Goal: Feedback & Contribution: Submit feedback/report problem

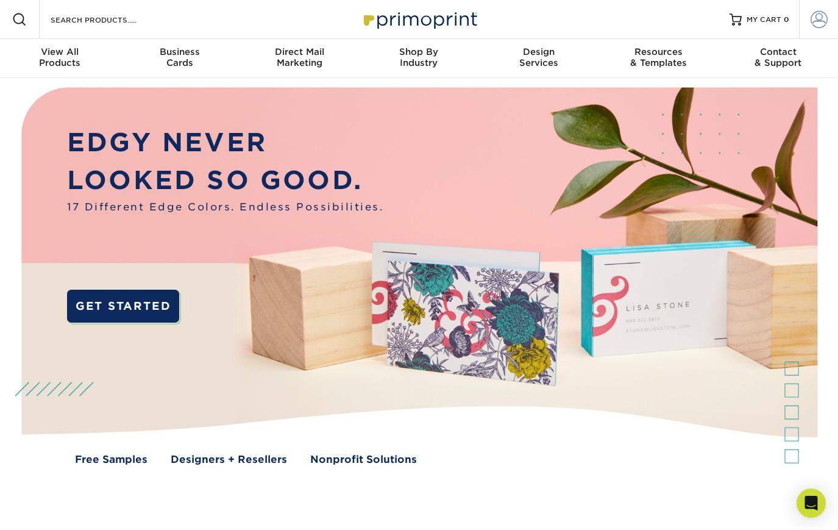
click at [817, 20] on span at bounding box center [819, 19] width 17 height 17
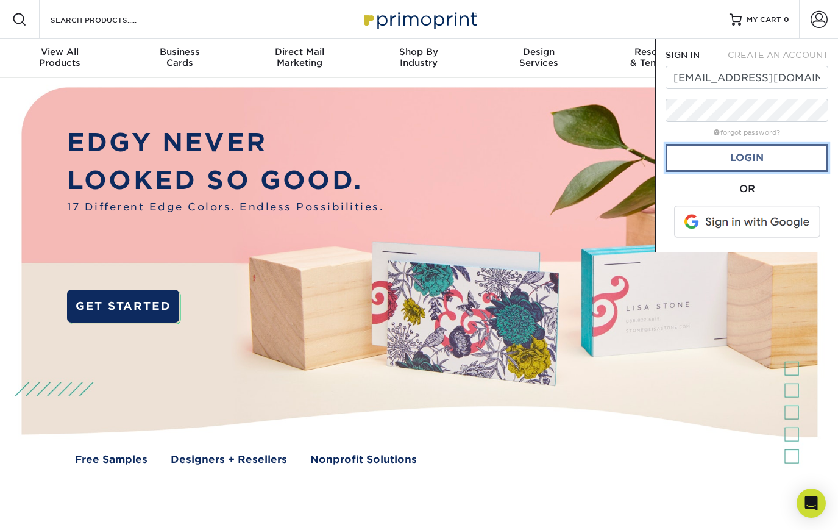
click at [752, 155] on link "Login" at bounding box center [747, 158] width 163 height 28
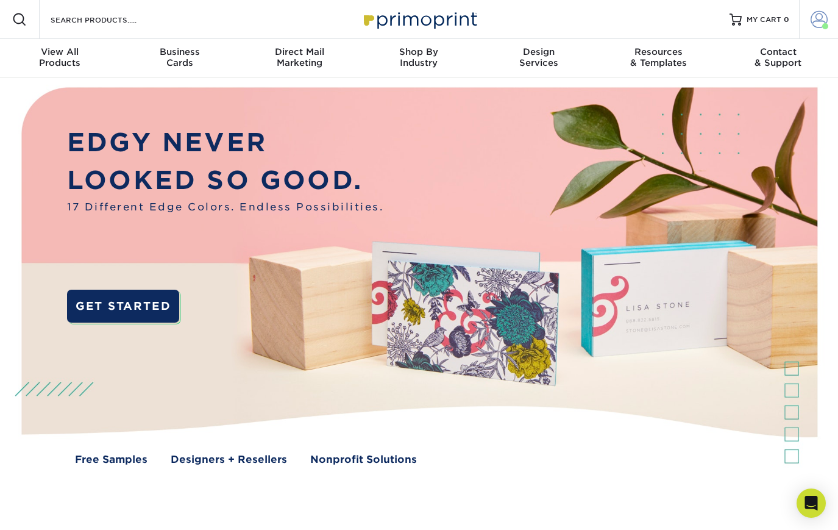
click at [827, 20] on span at bounding box center [819, 19] width 17 height 17
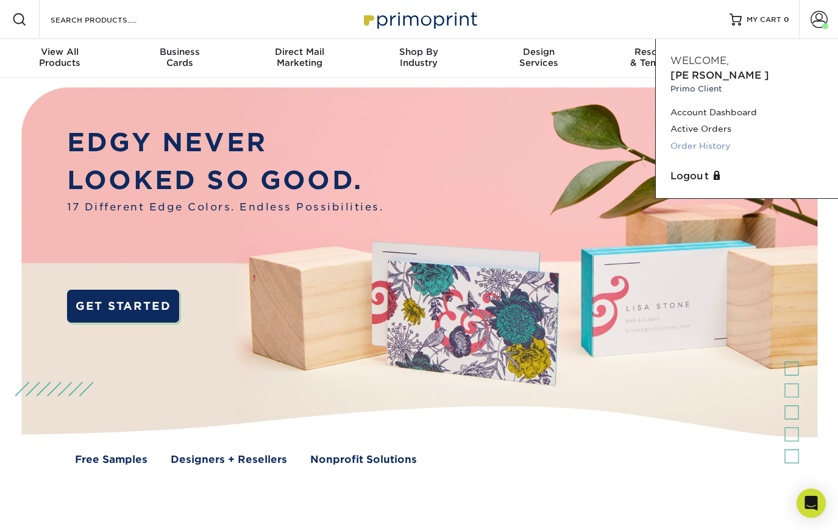
click at [712, 138] on link "Order History" at bounding box center [747, 146] width 153 height 16
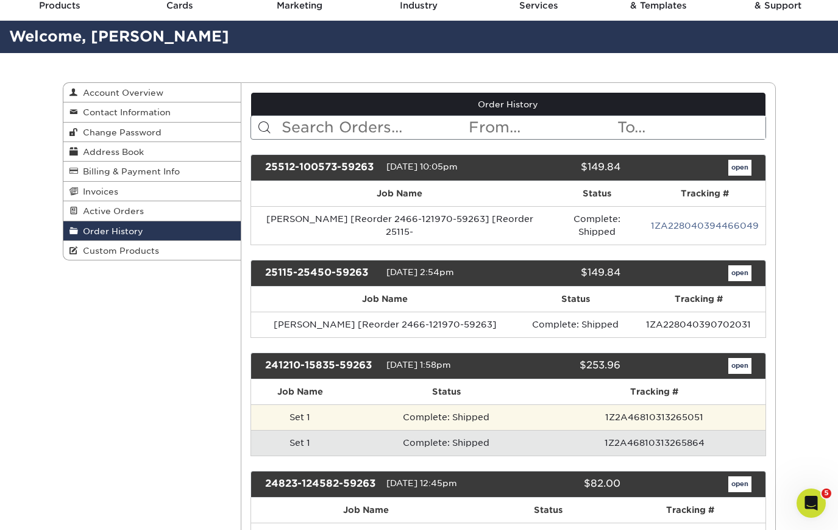
click at [413, 405] on td "Complete: Shipped" at bounding box center [446, 417] width 195 height 26
click at [298, 404] on td "Set 1" at bounding box center [300, 417] width 98 height 26
click at [675, 408] on td "1Z2A46810313265051" at bounding box center [654, 417] width 221 height 26
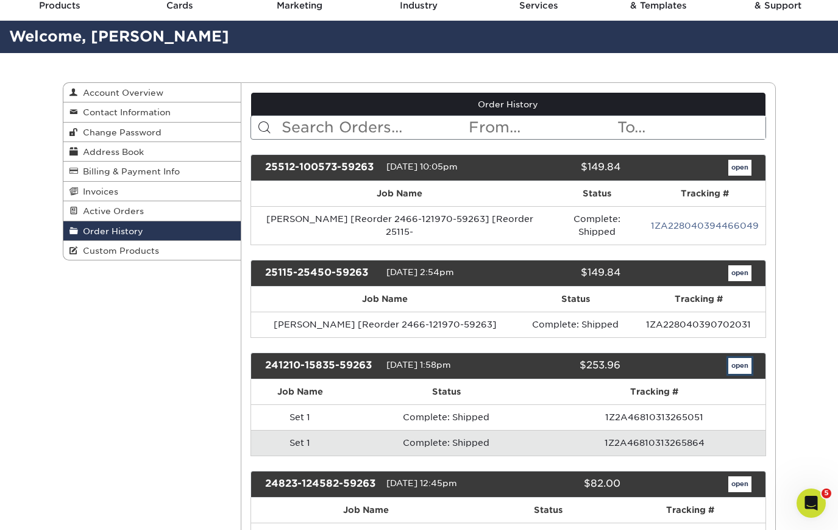
click at [747, 358] on link "open" at bounding box center [740, 366] width 23 height 16
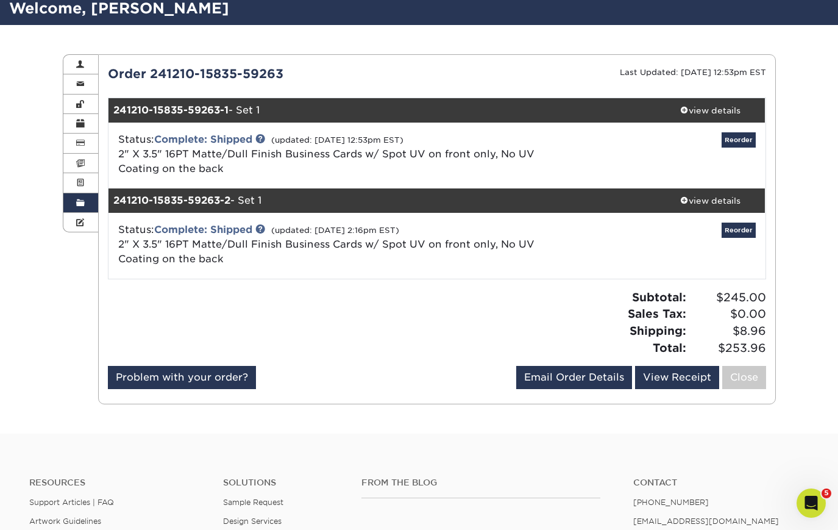
scroll to position [87, 0]
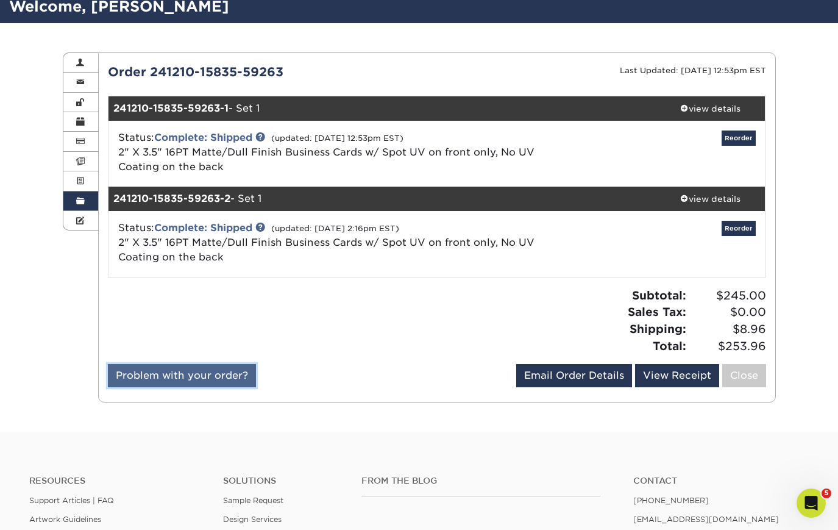
click at [173, 379] on link "Problem with your order?" at bounding box center [182, 375] width 148 height 23
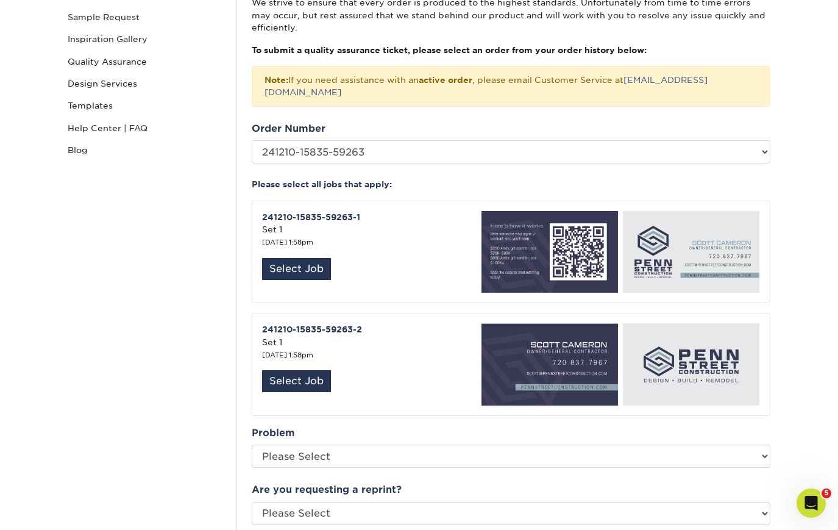
scroll to position [202, 0]
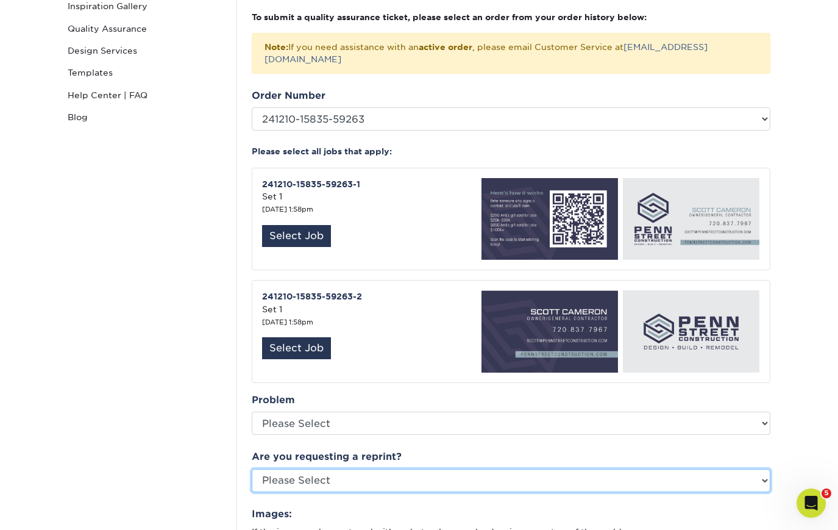
click at [367, 469] on select "Please Select Yes No Other" at bounding box center [511, 480] width 519 height 23
select select "yes"
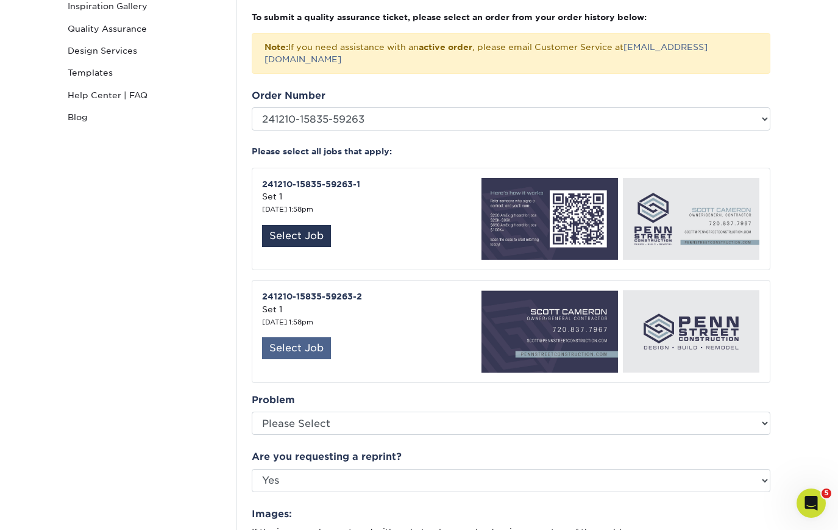
click at [302, 337] on div "Select Job" at bounding box center [296, 348] width 69 height 22
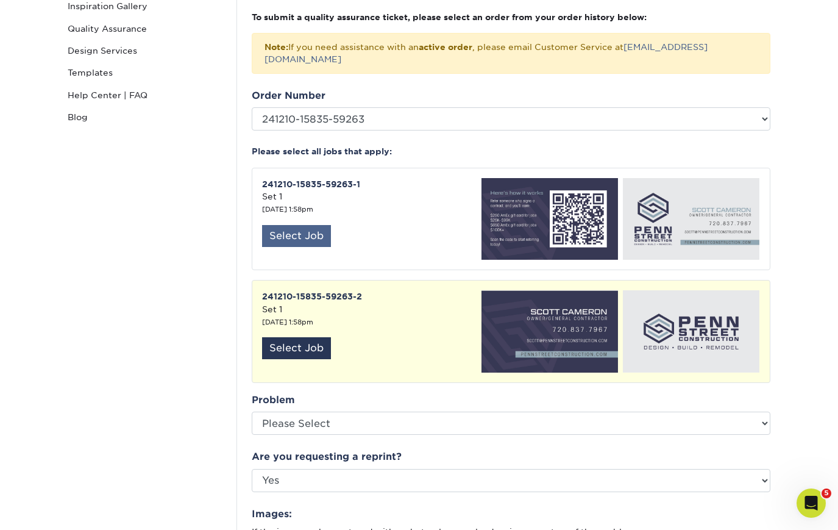
click at [310, 225] on div "Select Job" at bounding box center [296, 236] width 69 height 22
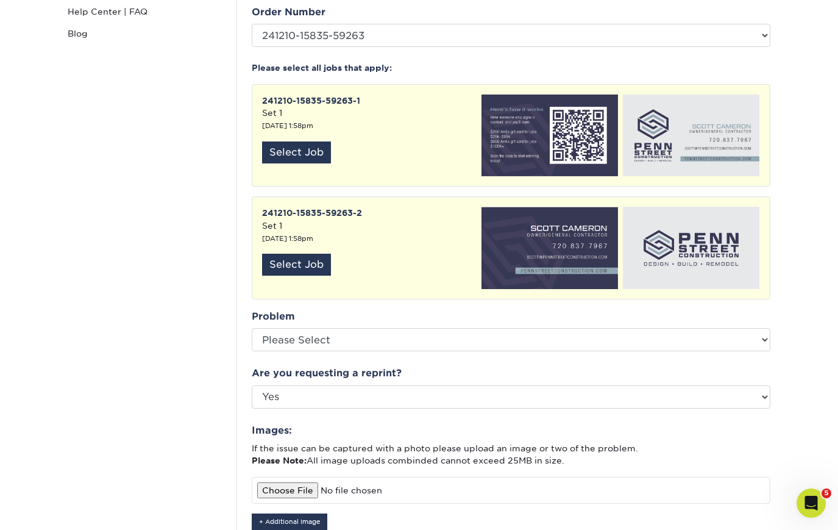
scroll to position [299, 0]
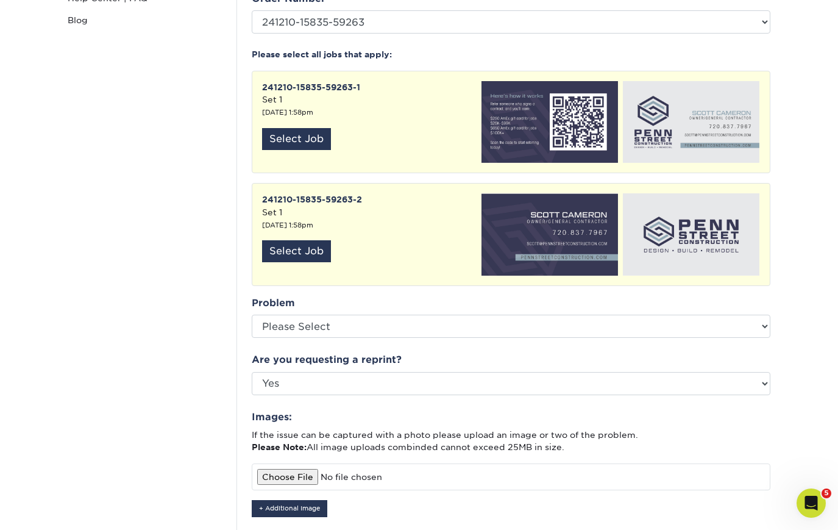
click at [558, 230] on img at bounding box center [547, 234] width 141 height 82
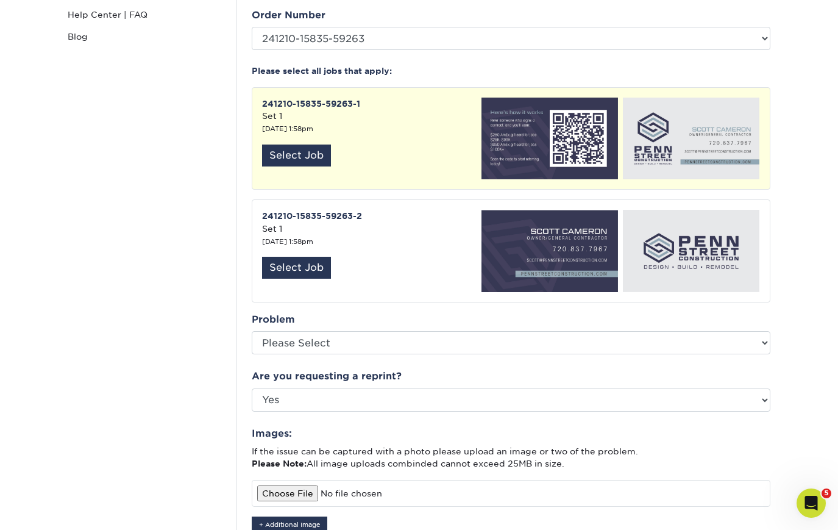
scroll to position [294, 0]
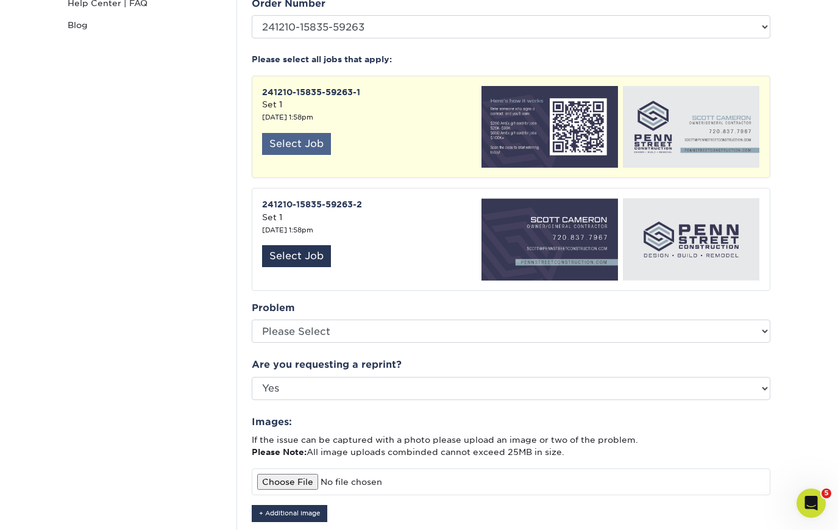
click at [282, 137] on div "Select Job" at bounding box center [296, 144] width 69 height 22
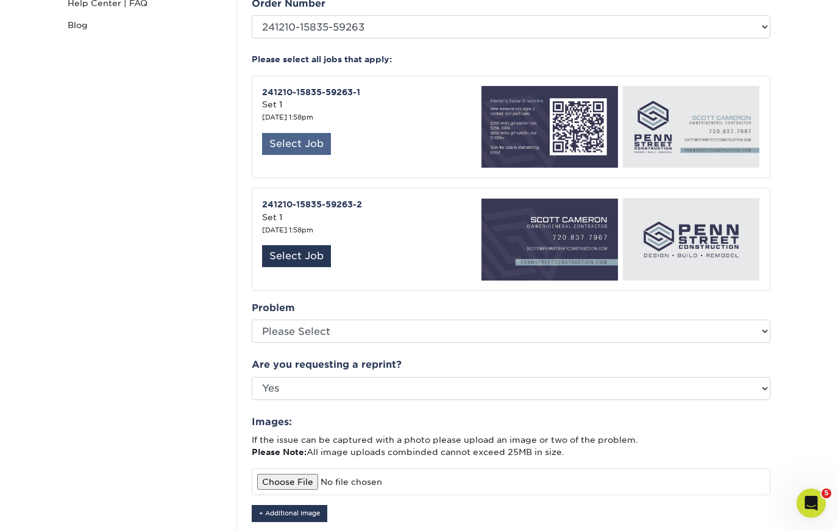
click at [290, 133] on div "Select Job" at bounding box center [296, 144] width 69 height 22
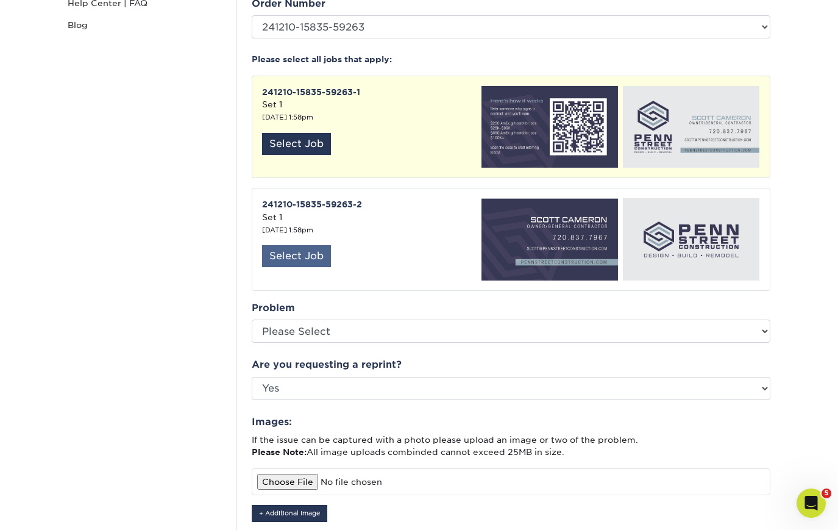
click at [282, 248] on div "Select Job" at bounding box center [296, 256] width 69 height 22
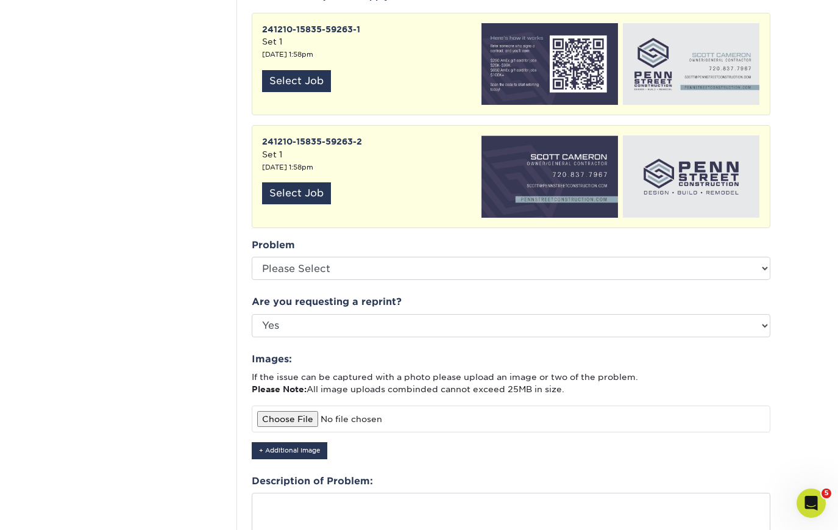
scroll to position [395, 0]
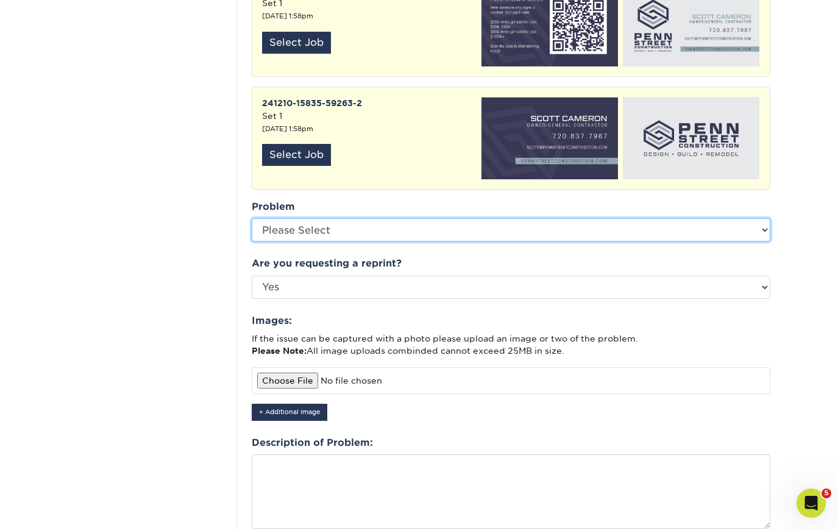
click at [282, 218] on select "Please Select Coating Missing Images Bindery Color Cutting Missing Hardware Shi…" at bounding box center [511, 229] width 519 height 23
select select "Cutting"
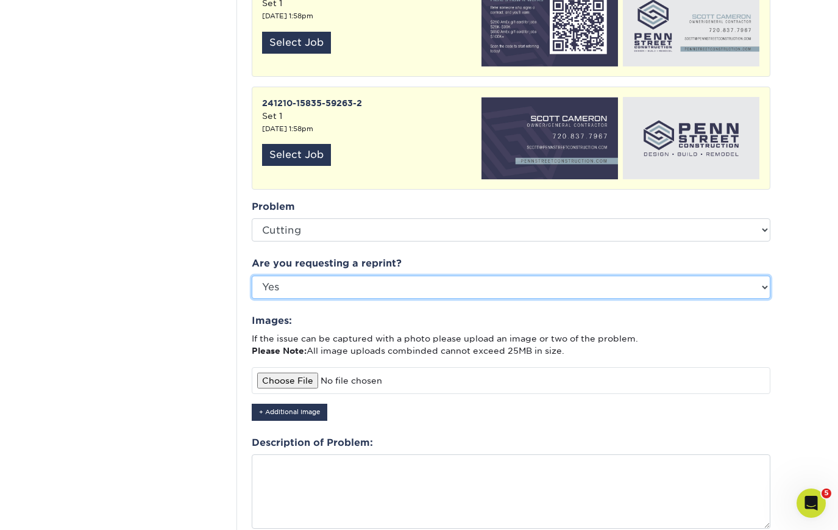
click at [301, 279] on select "Please Select Yes No Other" at bounding box center [511, 287] width 519 height 23
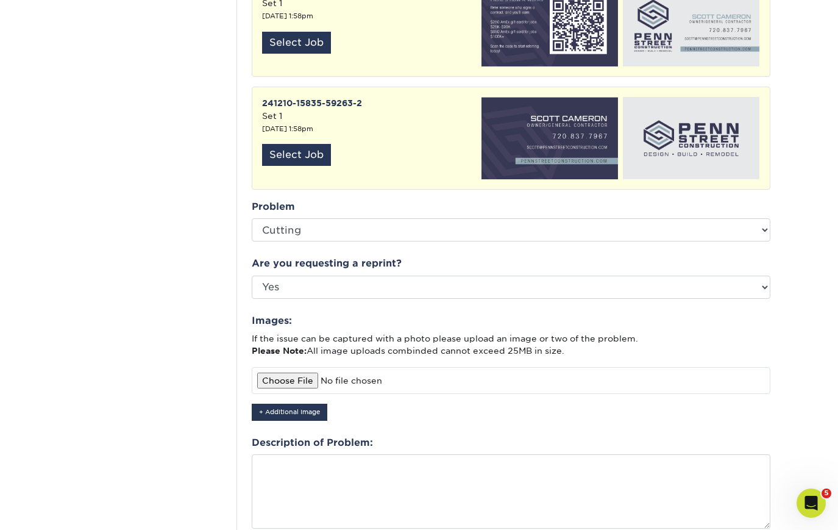
click at [309, 367] on input "file" at bounding box center [511, 380] width 519 height 27
type input "C:\fakepath\75795926088__8F0A0B99-8179-41BA-A055-43CE497905A9.heic"
click at [304, 404] on button "+ Additional Image" at bounding box center [290, 412] width 76 height 16
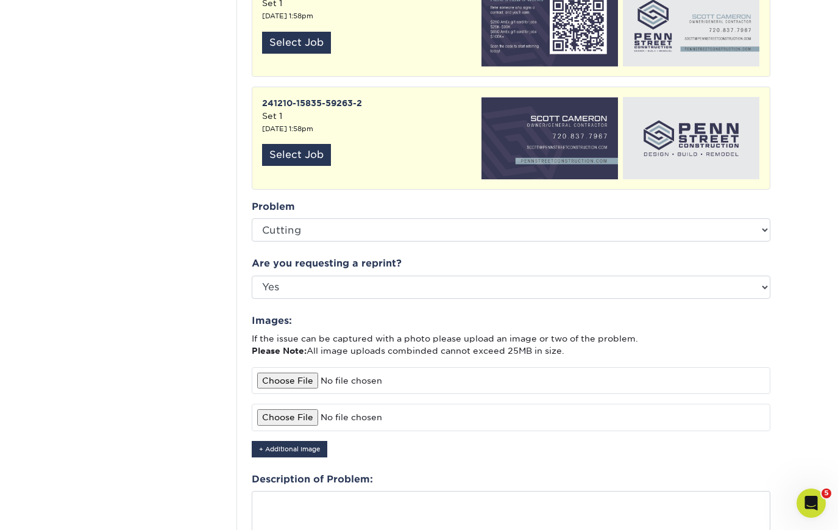
click at [305, 405] on input "file" at bounding box center [511, 417] width 519 height 27
type input "C:\fakepath\IMG_0299.heic"
click at [277, 441] on button "+ Additional Image" at bounding box center [290, 449] width 76 height 16
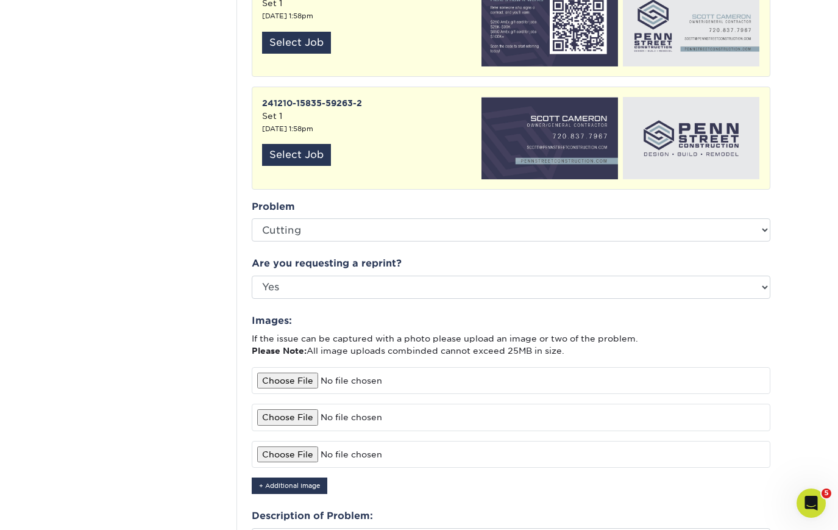
click at [269, 444] on input "file" at bounding box center [511, 454] width 519 height 27
type input "C:\fakepath\75795921253__1AA0A416-50F7-4347-8321-0E4A98438B4A.heic"
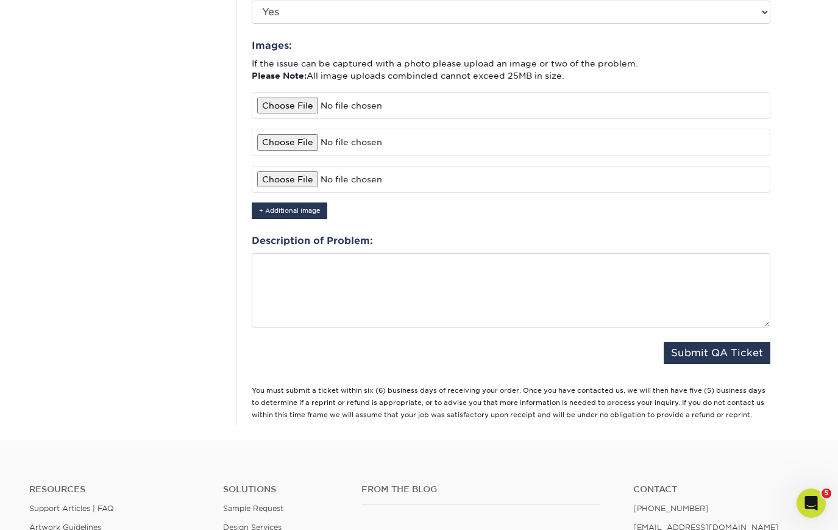
scroll to position [671, 0]
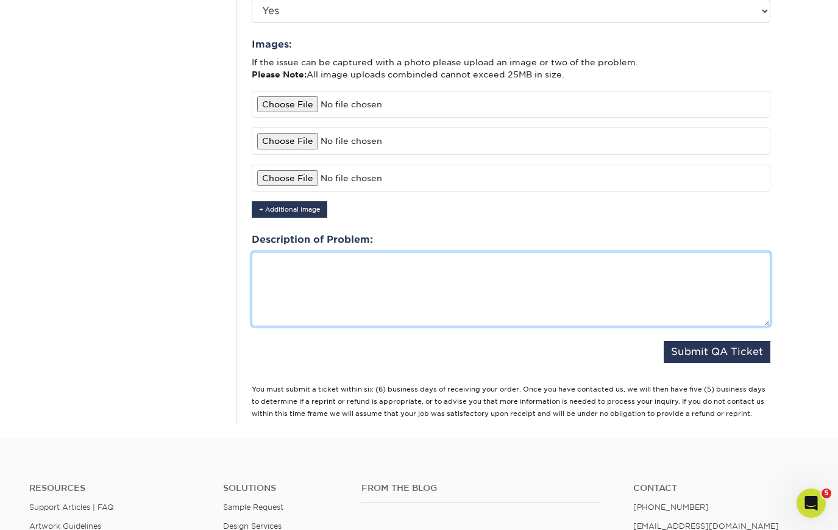
click at [307, 252] on textarea at bounding box center [511, 289] width 519 height 74
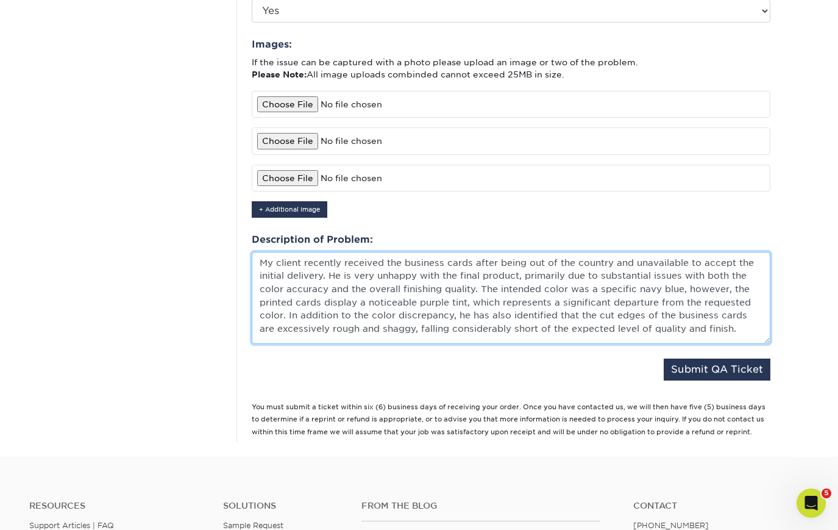
scroll to position [0, 0]
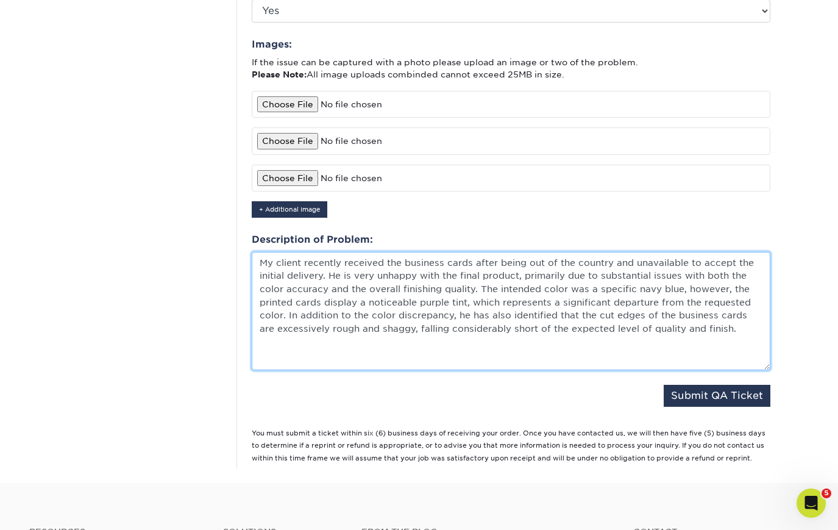
drag, startPoint x: 766, startPoint y: 310, endPoint x: 765, endPoint y: 356, distance: 45.7
click at [765, 356] on textarea "My client recently received the business cards after being out of the country a…" at bounding box center [511, 311] width 519 height 118
drag, startPoint x: 344, startPoint y: 250, endPoint x: 455, endPoint y: 263, distance: 111.7
click at [399, 252] on textarea "My client recently received the business cards after being out of the country a…" at bounding box center [511, 311] width 519 height 119
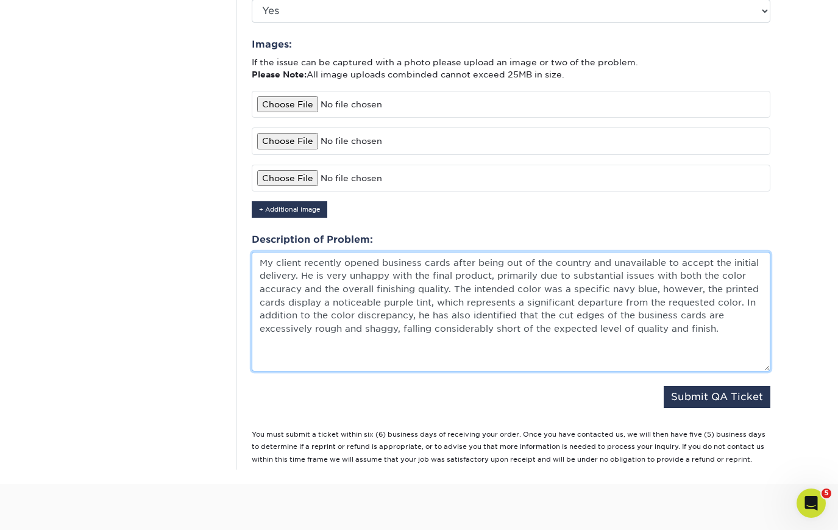
drag, startPoint x: 680, startPoint y: 248, endPoint x: 293, endPoint y: 263, distance: 387.4
click at [293, 263] on textarea "My client recently opened business cards after being out of the country and una…" at bounding box center [511, 311] width 519 height 119
click at [730, 314] on textarea "My client recently opened business cards after being out of the country and una…" at bounding box center [511, 311] width 519 height 119
drag, startPoint x: 572, startPoint y: 277, endPoint x: 611, endPoint y: 279, distance: 39.0
click at [611, 279] on textarea "My client recently opened business cards after being out of the country and una…" at bounding box center [511, 311] width 519 height 119
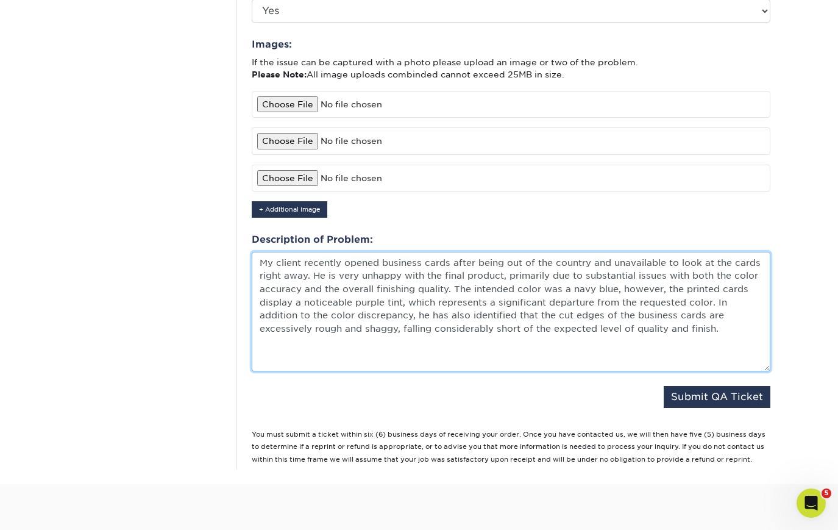
click at [724, 315] on textarea "My client recently opened business cards after being out of the country and una…" at bounding box center [511, 311] width 519 height 119
type textarea "My client recently opened business cards after being out of the country and una…"
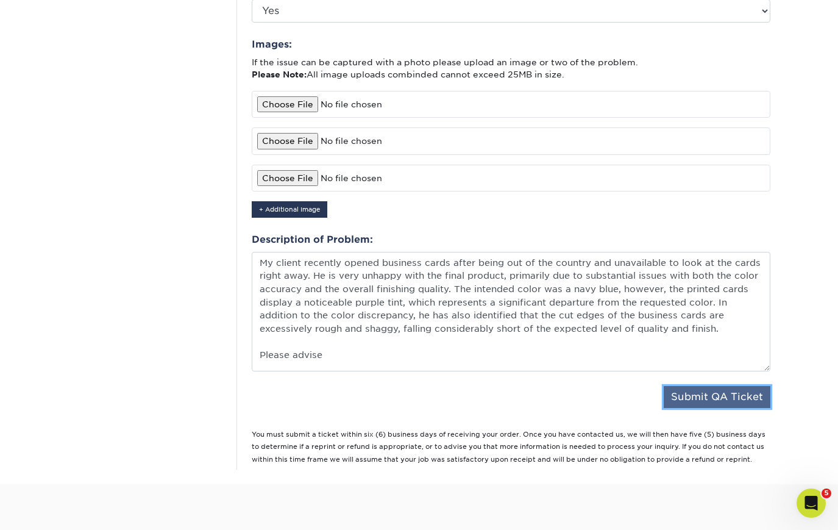
click at [732, 386] on button "Submit QA Ticket" at bounding box center [717, 397] width 107 height 22
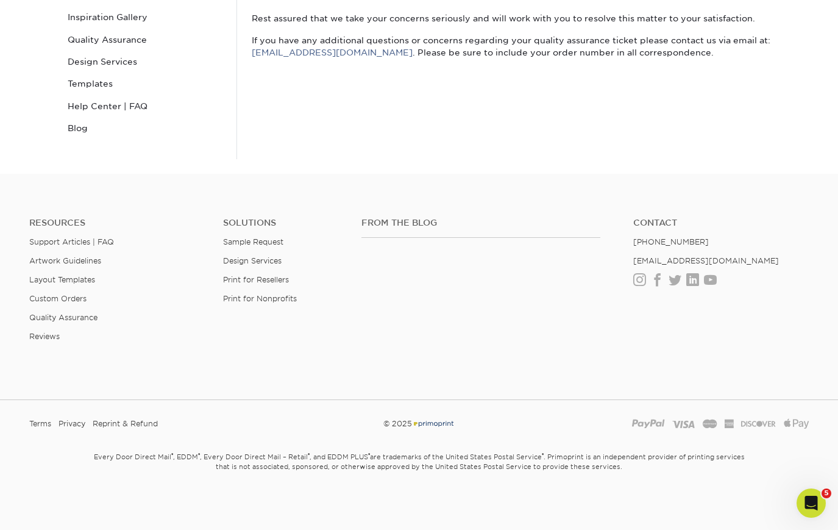
scroll to position [191, 0]
click at [816, 497] on icon "Open Intercom Messenger" at bounding box center [812, 503] width 20 height 20
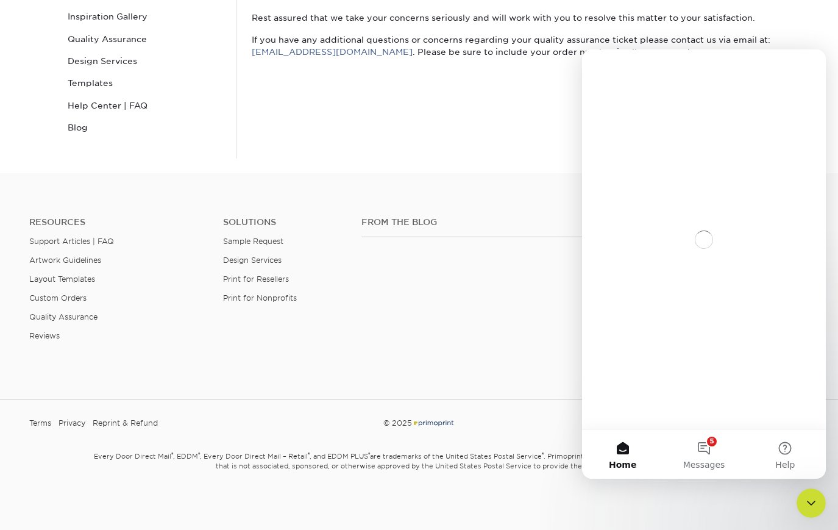
scroll to position [0, 0]
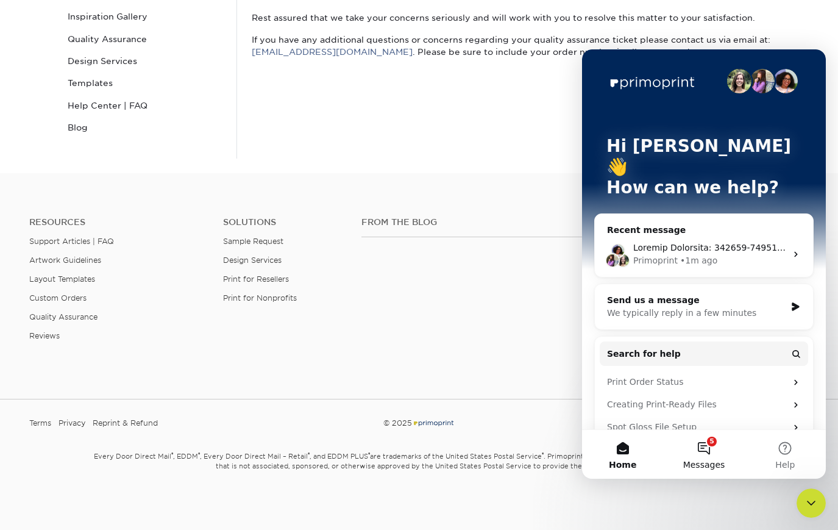
click at [707, 461] on span "Messages" at bounding box center [704, 464] width 42 height 9
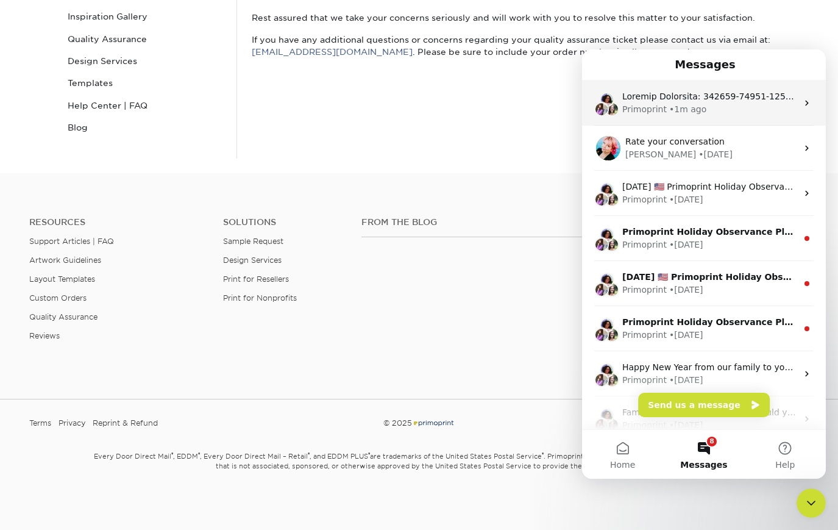
click at [675, 112] on div "• 1m ago" at bounding box center [687, 109] width 37 height 13
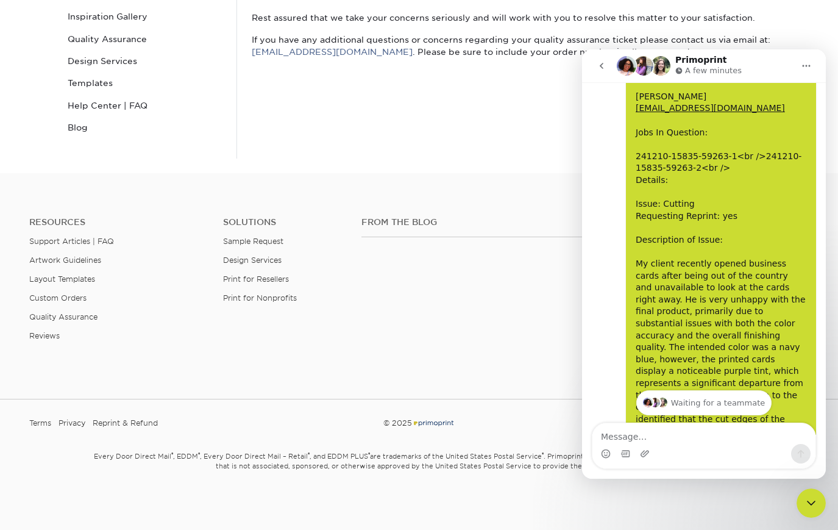
scroll to position [260, 0]
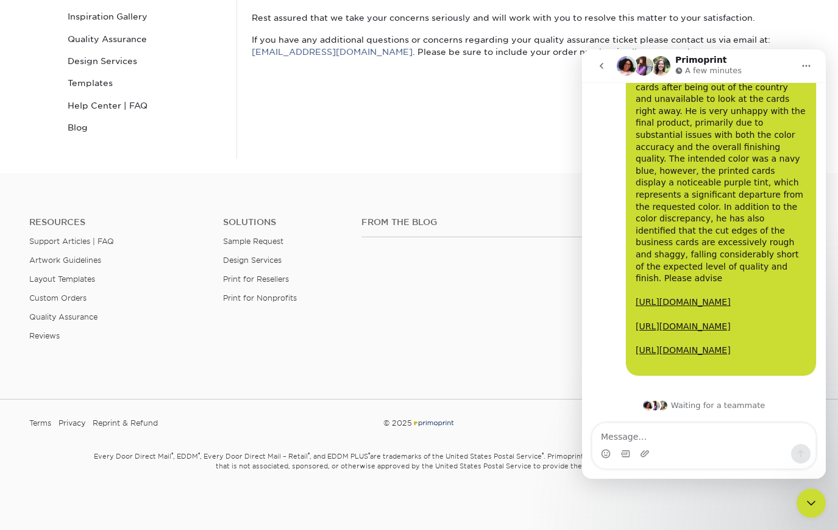
click at [598, 65] on icon "go back" at bounding box center [602, 66] width 10 height 10
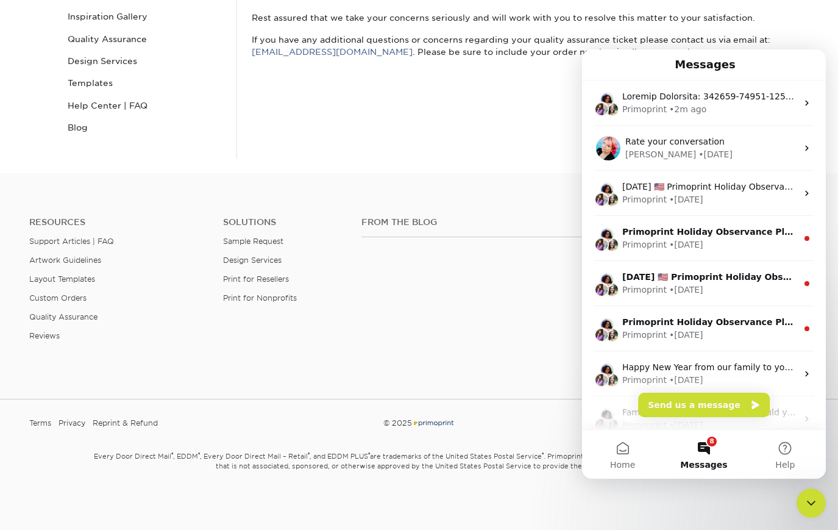
scroll to position [0, 0]
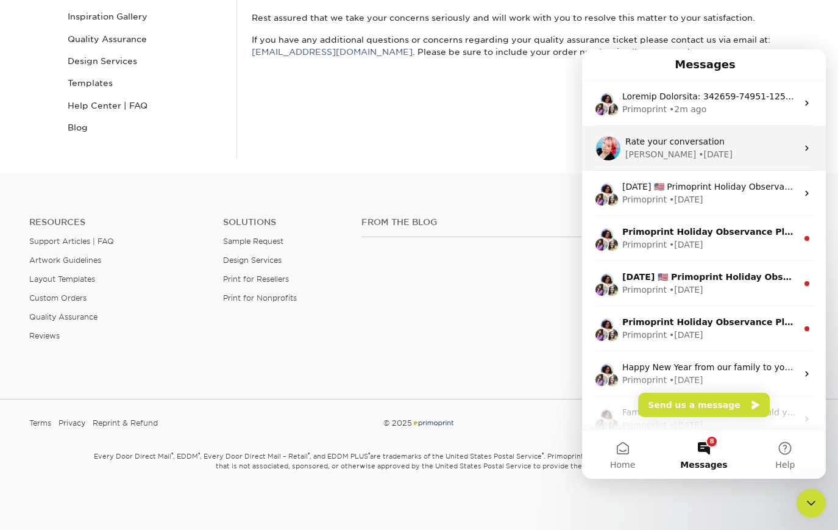
click at [755, 159] on div "Jenny • 1w ago" at bounding box center [712, 154] width 172 height 13
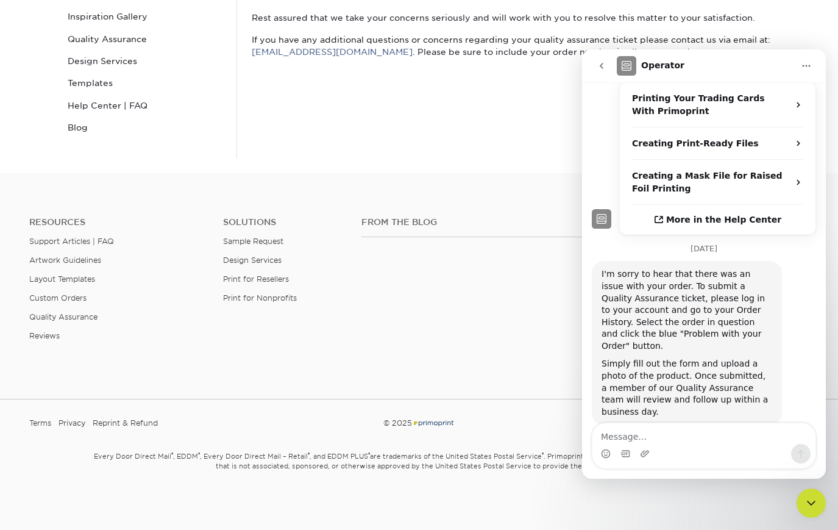
scroll to position [313, 0]
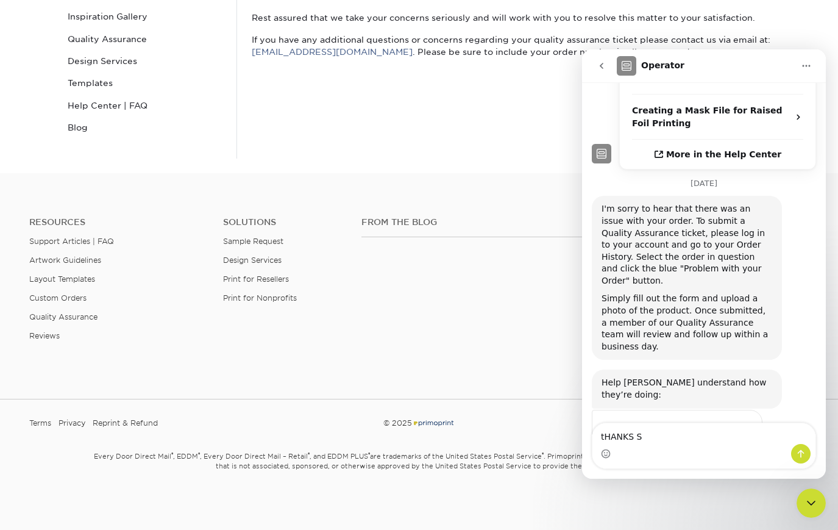
type textarea "R"
type textarea "Thanks so much, I just did that."
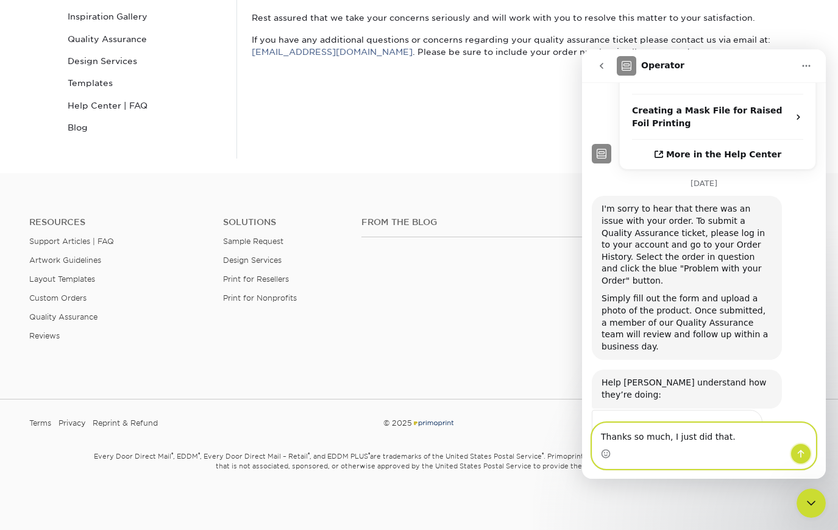
click at [799, 453] on icon "Send a message…" at bounding box center [801, 454] width 10 height 10
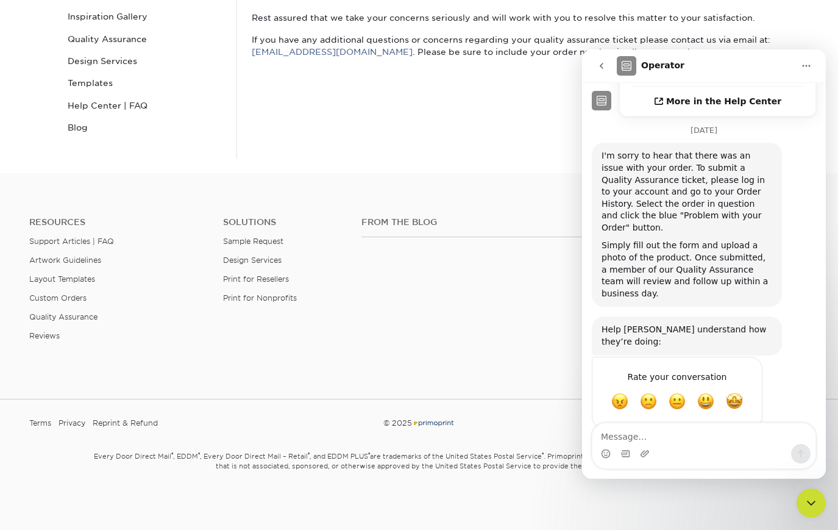
click at [807, 505] on icon "Close Intercom Messenger" at bounding box center [811, 503] width 15 height 15
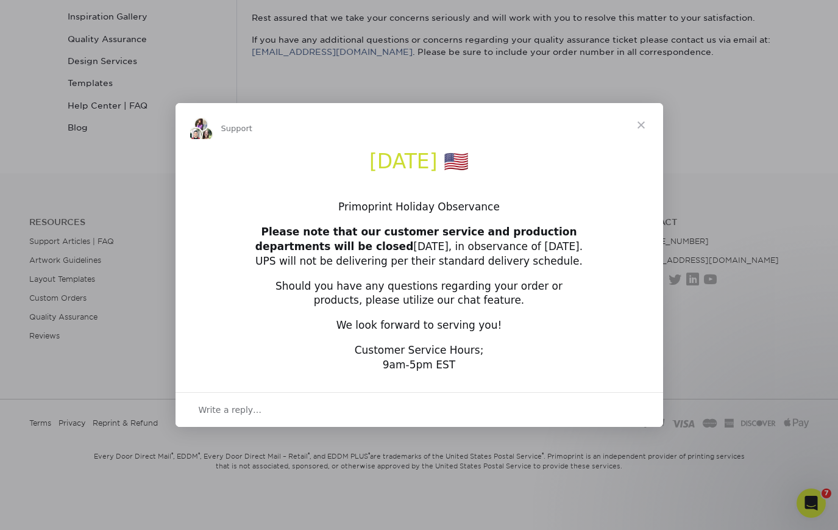
click at [642, 124] on span "Close" at bounding box center [641, 125] width 44 height 44
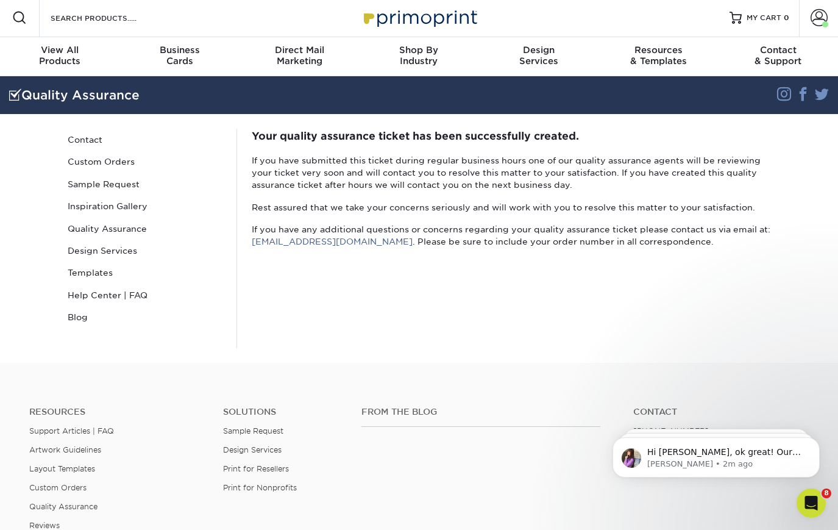
scroll to position [0, 0]
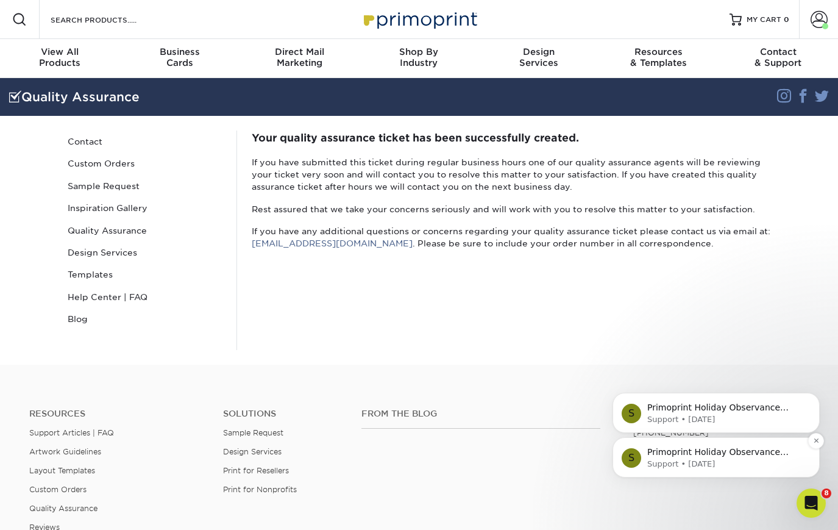
click at [728, 456] on p "Primoprint Holiday Observance Please note that our customer service and product…" at bounding box center [725, 452] width 157 height 12
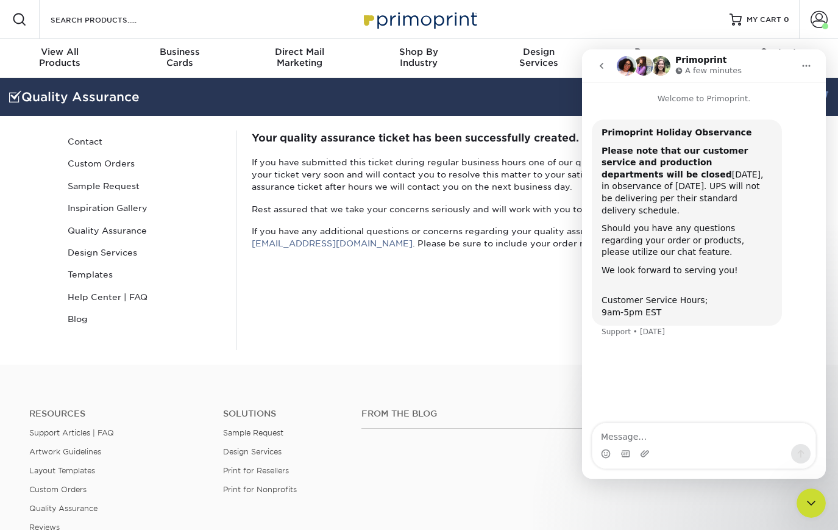
click at [603, 64] on icon "go back" at bounding box center [602, 66] width 10 height 10
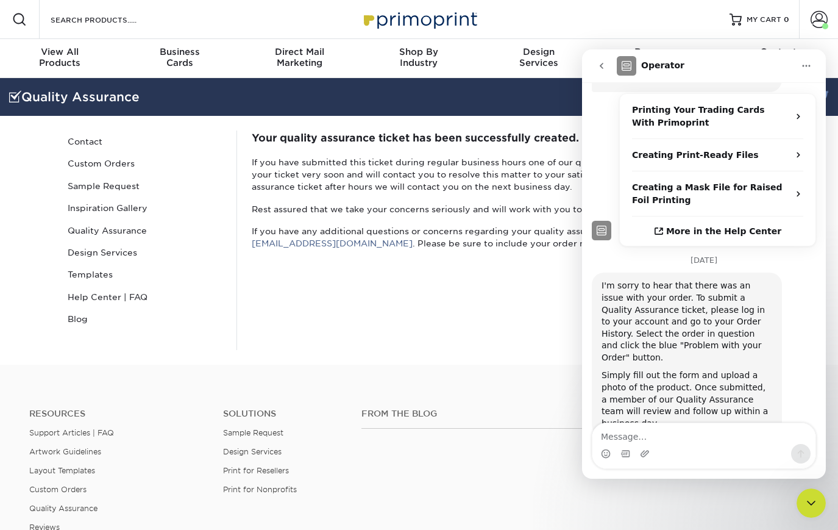
scroll to position [427, 0]
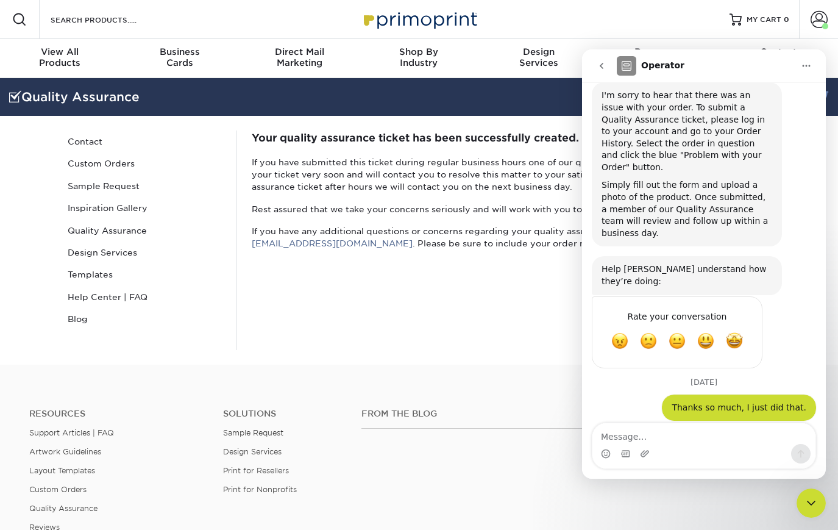
click at [607, 62] on button "go back" at bounding box center [601, 65] width 23 height 23
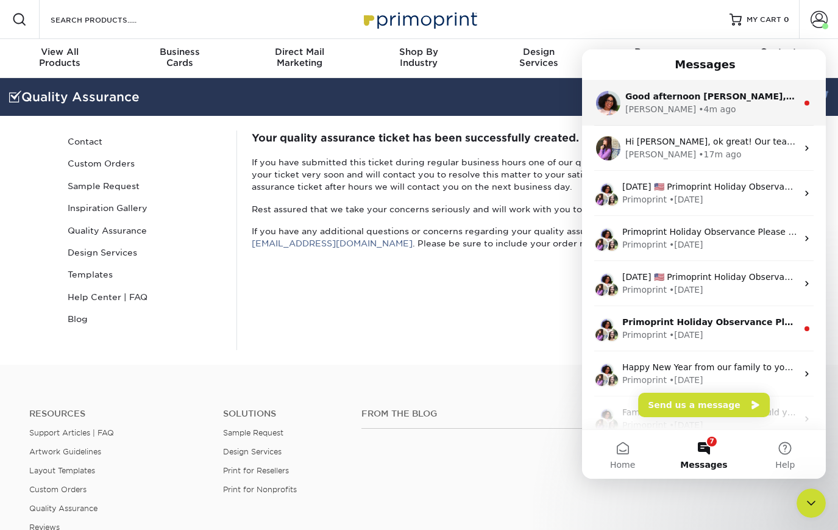
click at [699, 106] on div "• 4m ago" at bounding box center [717, 109] width 37 height 13
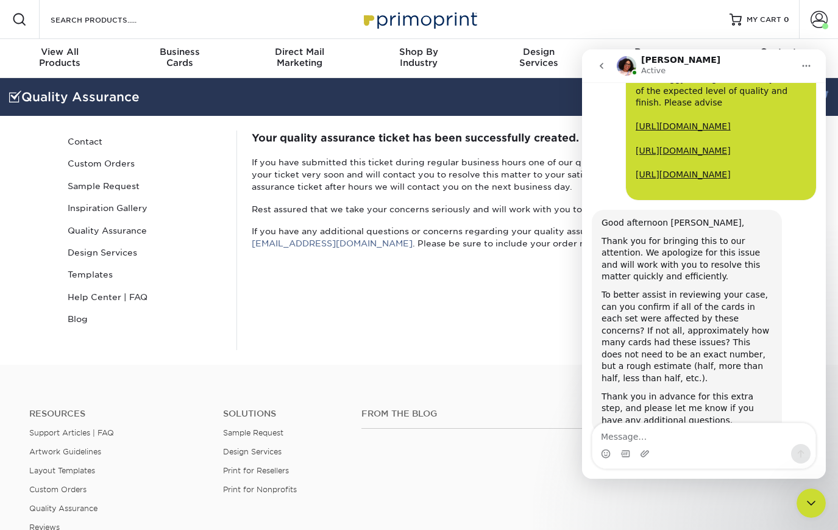
scroll to position [460, 0]
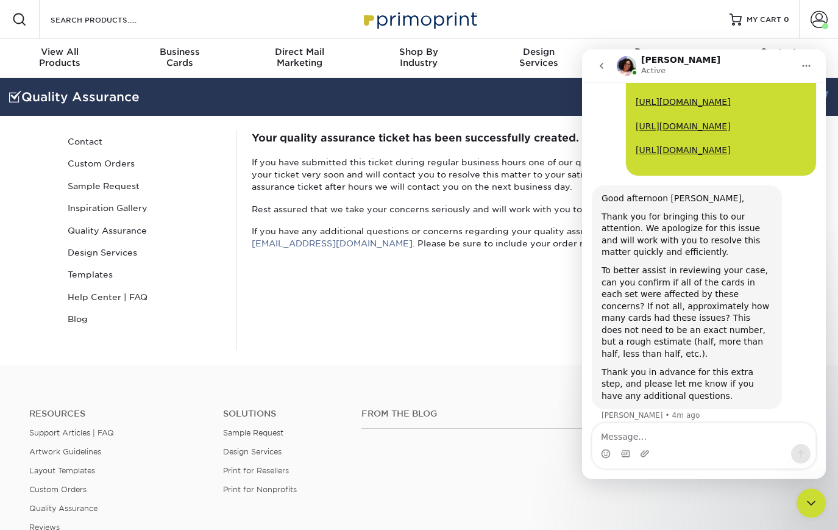
click at [654, 433] on textarea "Message…" at bounding box center [704, 433] width 223 height 21
type textarea "Hi Avery! Yes, all of the cards were affected"
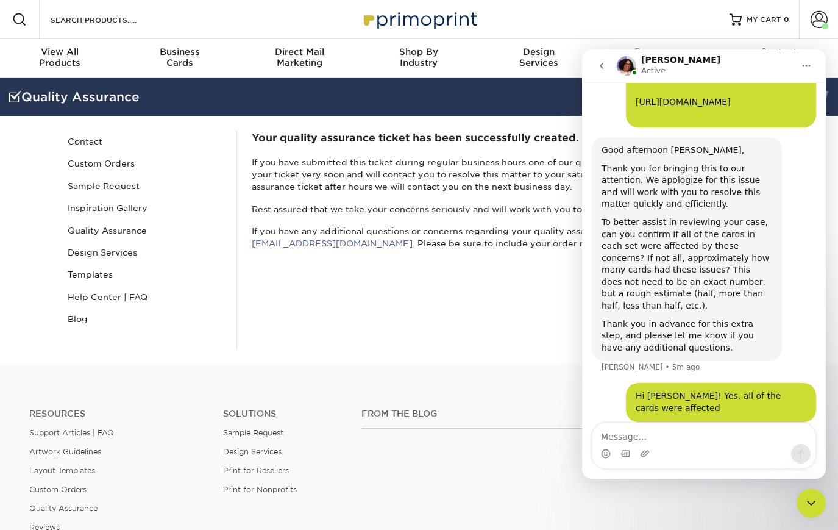
scroll to position [555, 0]
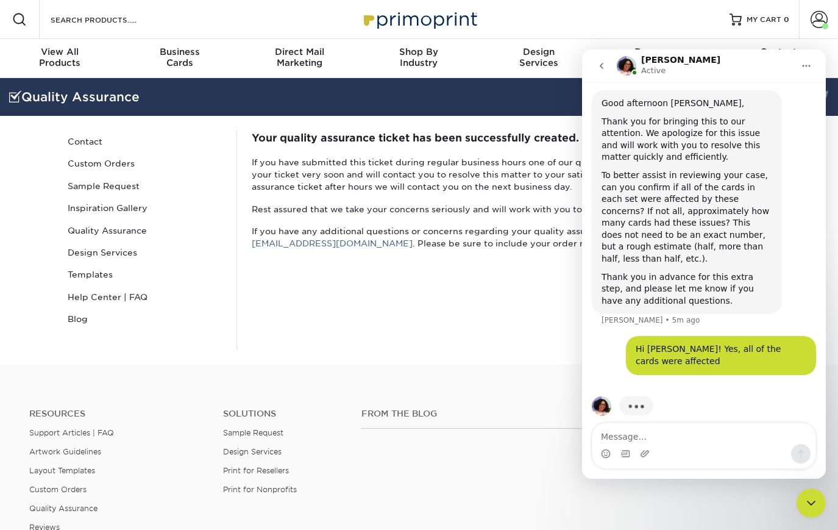
click at [685, 433] on textarea "Message…" at bounding box center [704, 433] width 223 height 21
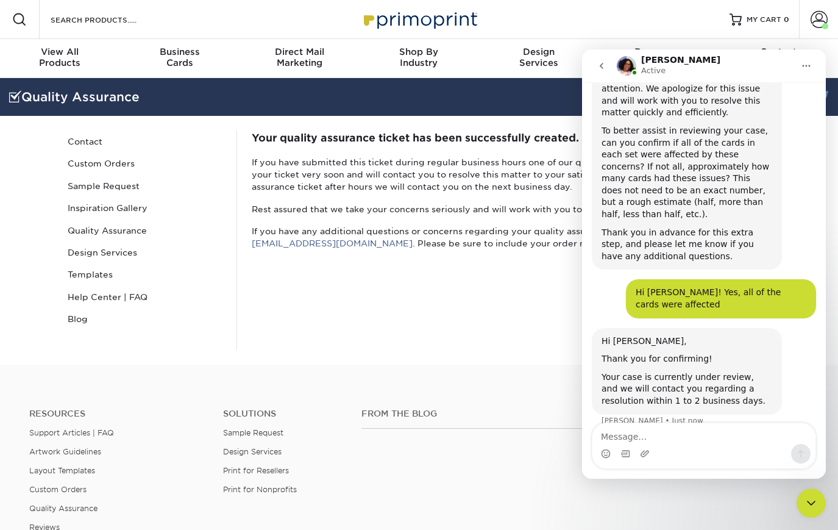
scroll to position [605, 0]
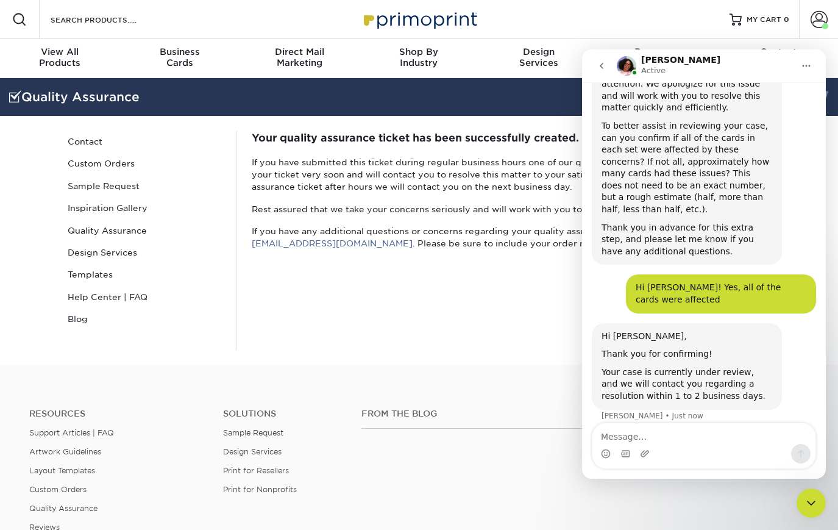
click at [729, 449] on div "Intercom messenger" at bounding box center [704, 454] width 223 height 20
click at [673, 445] on div "Intercom messenger" at bounding box center [704, 454] width 223 height 20
click at [647, 440] on textarea "Message…" at bounding box center [704, 433] width 223 height 21
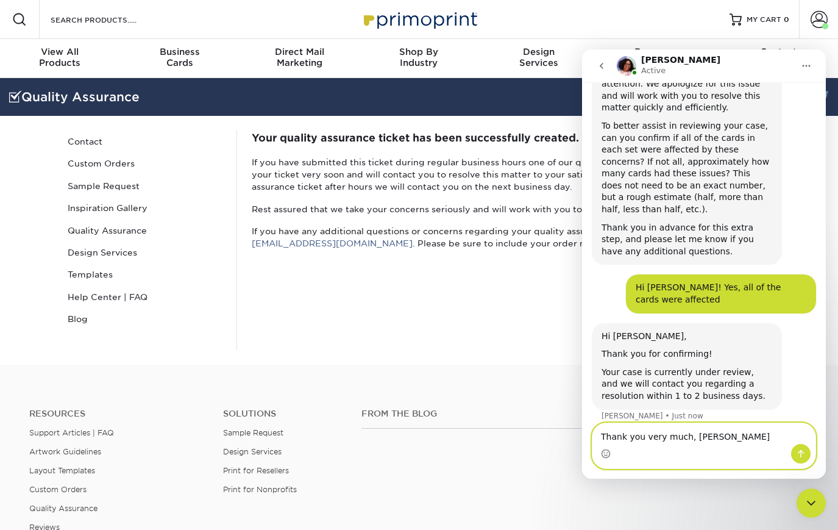
type textarea "Thank you very much, Avery!"
